Goal: Find contact information

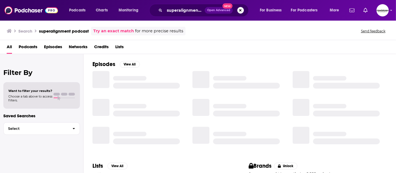
click at [241, 10] on button "Search podcasts, credits, & more..." at bounding box center [240, 10] width 7 height 7
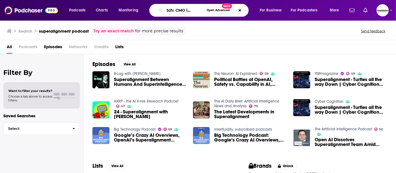
scroll to position [0, 12]
type input "scratch: CMO interviews"
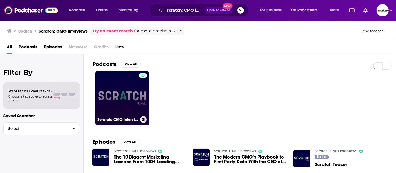
click at [138, 101] on link "Scratch: CMO Interviews" at bounding box center [122, 98] width 54 height 54
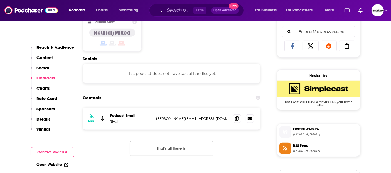
scroll to position [371, 0]
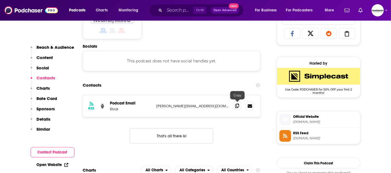
click at [238, 104] on icon at bounding box center [237, 106] width 4 height 4
click at [175, 6] on input "Search podcasts, credits, & more..." at bounding box center [179, 10] width 29 height 9
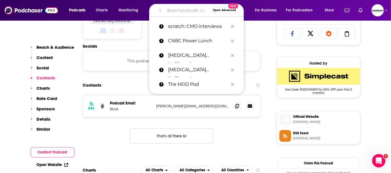
paste input "The CMO Podcast"
type input "The CMO Podcast"
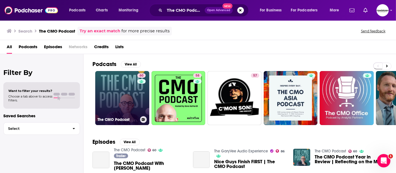
click at [132, 88] on link "60 The CMO Podcast" at bounding box center [122, 98] width 54 height 54
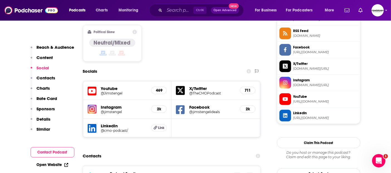
scroll to position [495, 0]
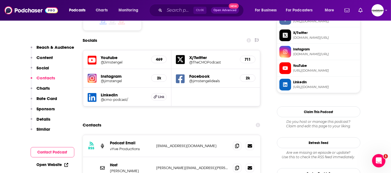
drag, startPoint x: 159, startPoint y: 153, endPoint x: 174, endPoint y: 154, distance: 14.5
drag, startPoint x: 135, startPoint y: 156, endPoint x: 111, endPoint y: 156, distance: 24.2
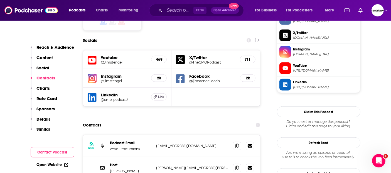
copy p "[PERSON_NAME]"
drag, startPoint x: 119, startPoint y: 135, endPoint x: 110, endPoint y: 135, distance: 9.2
click at [110, 168] on p "[PERSON_NAME]" at bounding box center [131, 170] width 42 height 5
copy p "[PERSON_NAME]"
click at [249, 166] on icon at bounding box center [250, 167] width 4 height 3
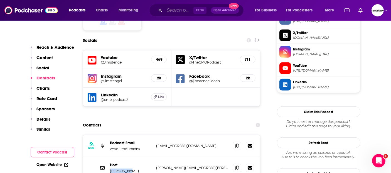
click at [165, 8] on input "Search podcasts, credits, & more..." at bounding box center [179, 10] width 29 height 9
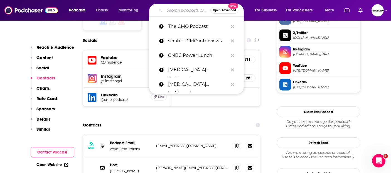
paste input "The Digital Marketing Podcast"
type input "The Digital Marketing Podcast"
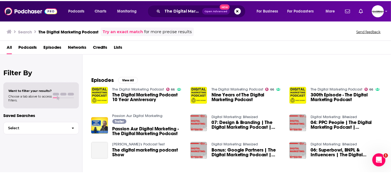
scroll to position [31, 0]
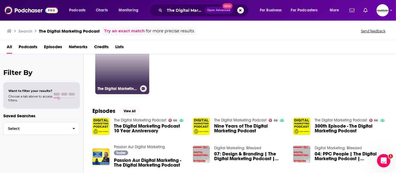
click at [116, 79] on link "66 The Digital Marketing Podcast" at bounding box center [122, 67] width 54 height 54
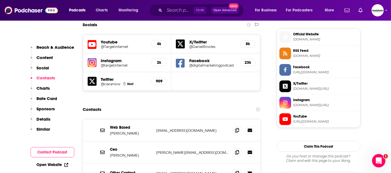
scroll to position [526, 0]
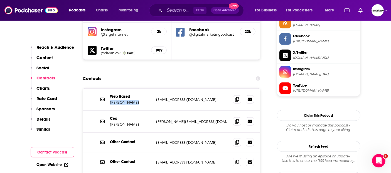
drag, startPoint x: 136, startPoint y: 70, endPoint x: 110, endPoint y: 69, distance: 26.2
click at [110, 89] on div "Web Based [PERSON_NAME] [EMAIL_ADDRESS][DOMAIN_NAME] [EMAIL_ADDRESS][DOMAIN_NAM…" at bounding box center [172, 100] width 178 height 22
copy p "[PERSON_NAME]"
click at [238, 97] on icon at bounding box center [237, 99] width 4 height 4
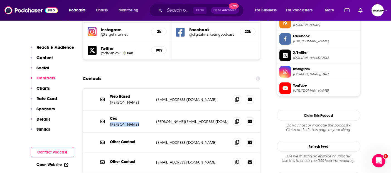
drag, startPoint x: 138, startPoint y: 92, endPoint x: 109, endPoint y: 93, distance: 29.0
click at [109, 111] on div "Ceo [PERSON_NAME] [PERSON_NAME][EMAIL_ADDRESS][DOMAIN_NAME] [PERSON_NAME][EMAIL…" at bounding box center [172, 122] width 178 height 22
copy p "[PERSON_NAME]"
click at [235, 119] on icon at bounding box center [237, 121] width 4 height 4
click at [176, 9] on input "Search podcasts, credits, & more..." at bounding box center [179, 10] width 29 height 9
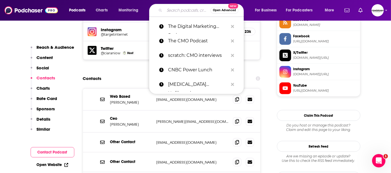
paste input "Marketing Over Coffee"
type input "Marketing Over Coffee"
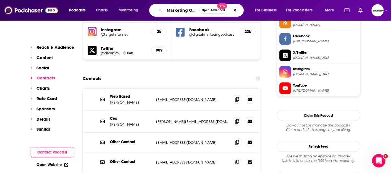
scroll to position [0, 16]
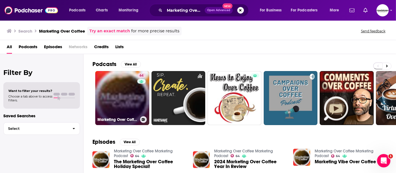
click at [124, 103] on link "64 Marketing Over Coffee Marketing Podcast" at bounding box center [122, 98] width 54 height 54
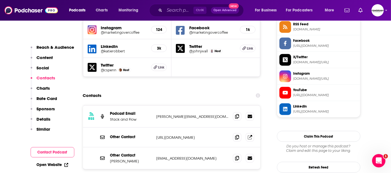
scroll to position [526, 0]
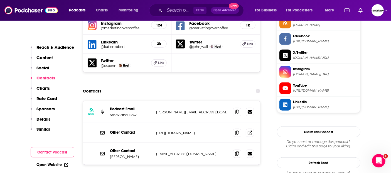
drag, startPoint x: 144, startPoint y: 131, endPoint x: 109, endPoint y: 132, distance: 34.6
click at [109, 143] on div "Other Contact [PERSON_NAME] [EMAIL_ADDRESS][DOMAIN_NAME] [EMAIL_ADDRESS][DOMAIN…" at bounding box center [172, 154] width 178 height 22
copy p "[PERSON_NAME]"
click at [240, 149] on span at bounding box center [237, 153] width 8 height 8
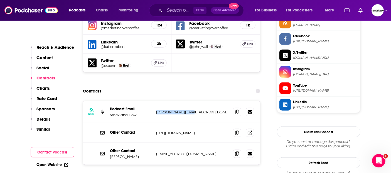
drag, startPoint x: 201, startPoint y: 86, endPoint x: 152, endPoint y: 89, distance: 49.4
click at [0, 0] on div "Podcast Email Stack and Flow [PERSON_NAME][EMAIL_ADDRESS][DOMAIN_NAME] [PERSON_…" at bounding box center [0, 0] width 0 height 0
copy div "[PERSON_NAME][EMAIL_ADDRESS][DOMAIN_NAME]"
click at [170, 8] on input "Search podcasts, credits, & more..." at bounding box center [179, 10] width 29 height 9
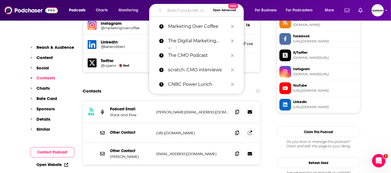
paste input "The Marketing Millennials"
type input "The Marketing Millennials"
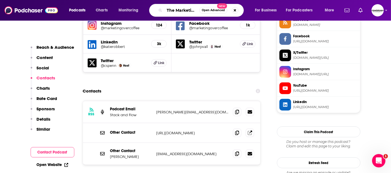
scroll to position [0, 22]
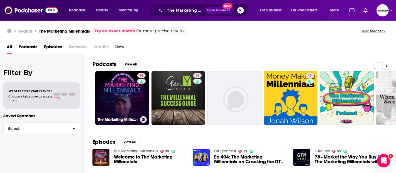
click at [124, 90] on link "59 The Marketing Millennials" at bounding box center [122, 98] width 54 height 54
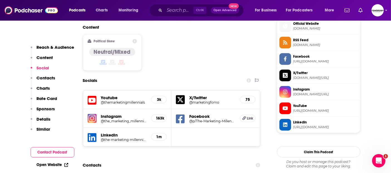
scroll to position [526, 0]
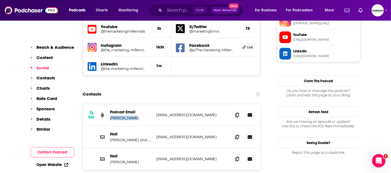
drag, startPoint x: 136, startPoint y: 81, endPoint x: 110, endPoint y: 81, distance: 25.9
click at [110, 116] on p "[PERSON_NAME]" at bounding box center [131, 118] width 42 height 5
copy p "[PERSON_NAME]"
click at [238, 135] on icon at bounding box center [237, 137] width 4 height 4
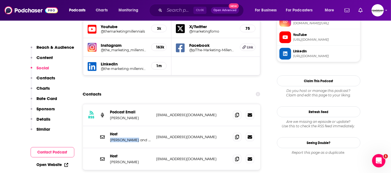
drag, startPoint x: 112, startPoint y: 103, endPoint x: 134, endPoint y: 103, distance: 22.0
click at [134, 138] on p "[PERSON_NAME] and [PERSON_NAME]" at bounding box center [131, 140] width 42 height 5
click at [234, 147] on div "RSS Podcast Email [PERSON_NAME] [EMAIL_ADDRESS][DOMAIN_NAME] [EMAIL_ADDRESS][DO…" at bounding box center [172, 154] width 178 height 101
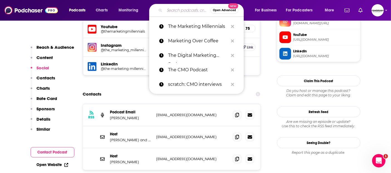
click at [165, 10] on input "Search podcasts, credits, & more..." at bounding box center [188, 10] width 46 height 9
paste input "MarTech Podcast"
type input "MarTech Podcast"
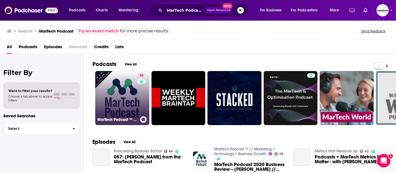
click at [114, 92] on link "58 MarTech Podcast ™ // Marketing + Technology = Business Growth" at bounding box center [122, 98] width 54 height 54
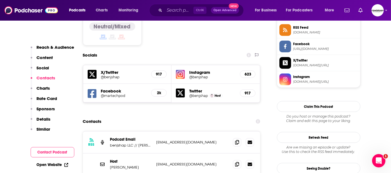
scroll to position [495, 0]
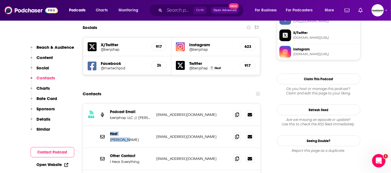
drag, startPoint x: 130, startPoint y: 104, endPoint x: 106, endPoint y: 104, distance: 24.0
click at [106, 126] on div "Host [PERSON_NAME] [EMAIL_ADDRESS][DOMAIN_NAME] [EMAIL_ADDRESS][DOMAIN_NAME]" at bounding box center [172, 137] width 178 height 22
click at [119, 137] on p "[PERSON_NAME]" at bounding box center [131, 139] width 42 height 5
